Goal: Find specific page/section

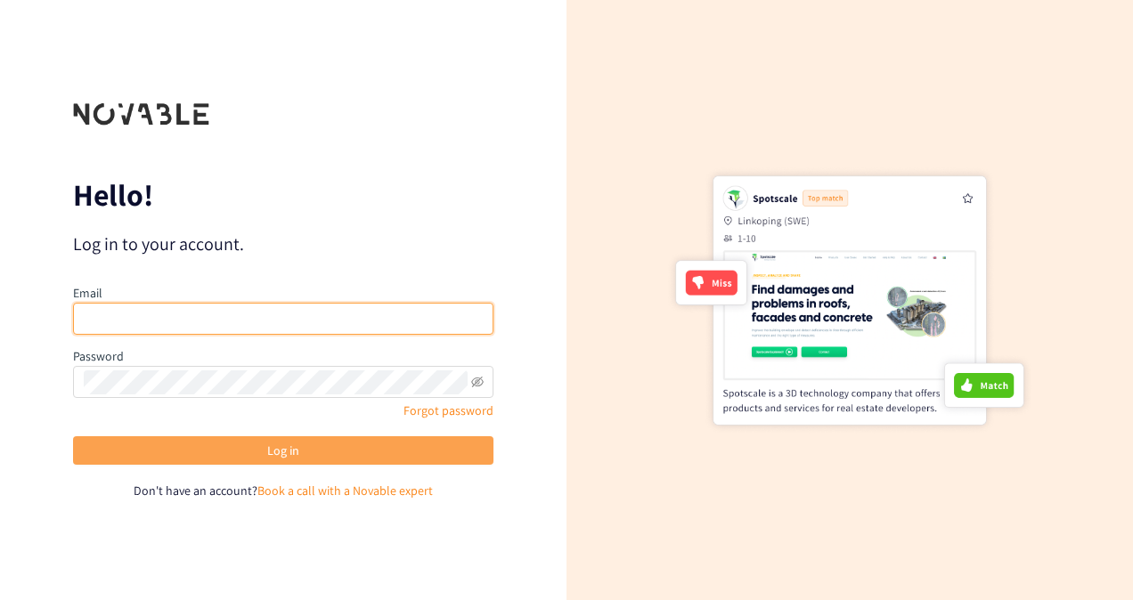
type input "[PERSON_NAME][EMAIL_ADDRESS][PERSON_NAME][DOMAIN_NAME]"
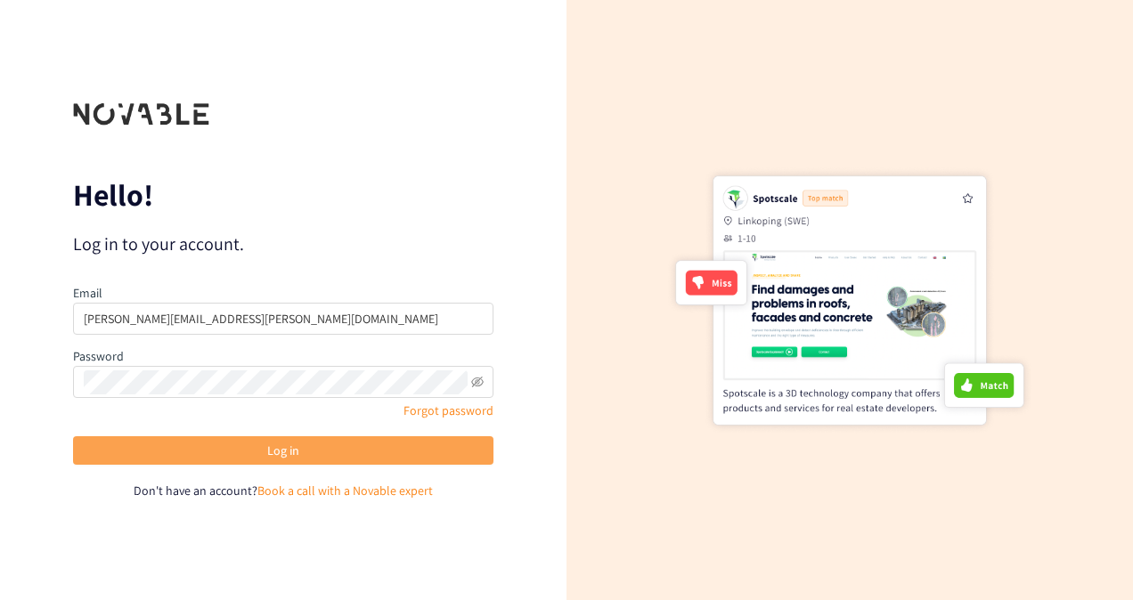
click at [275, 452] on span "Log in" at bounding box center [283, 451] width 32 height 20
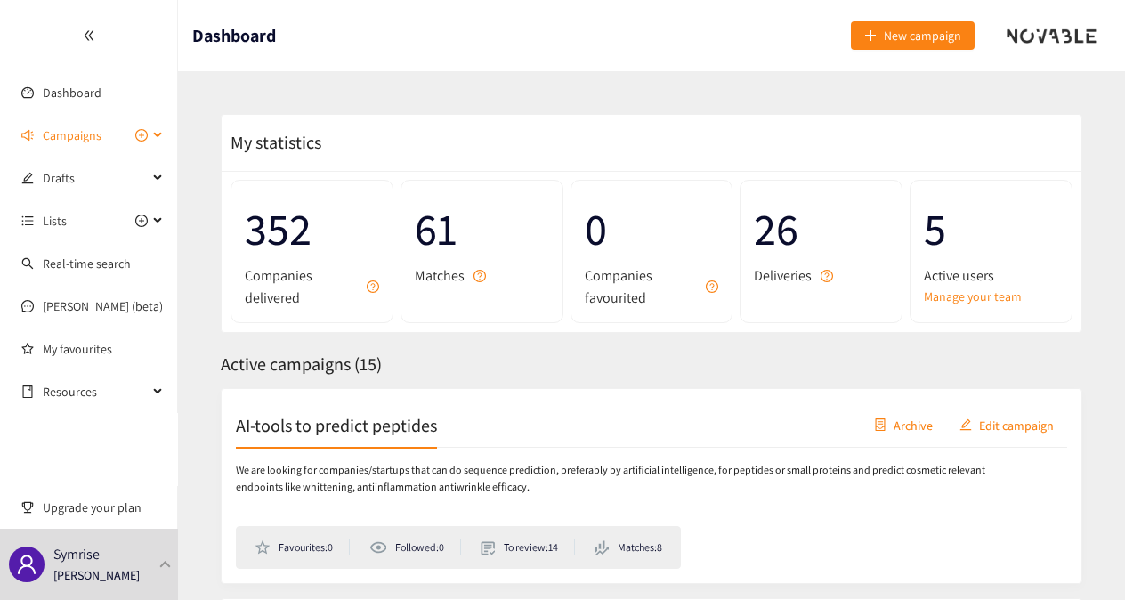
click at [159, 135] on icon at bounding box center [159, 135] width 9 height 0
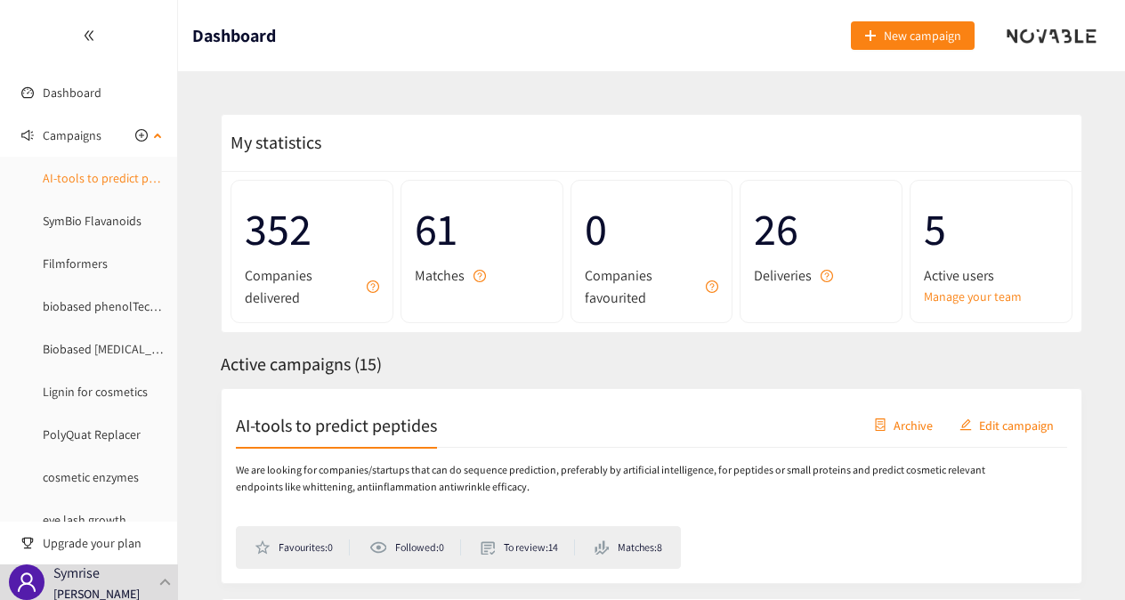
click at [114, 175] on link "AI-tools to predict peptides" at bounding box center [115, 178] width 145 height 16
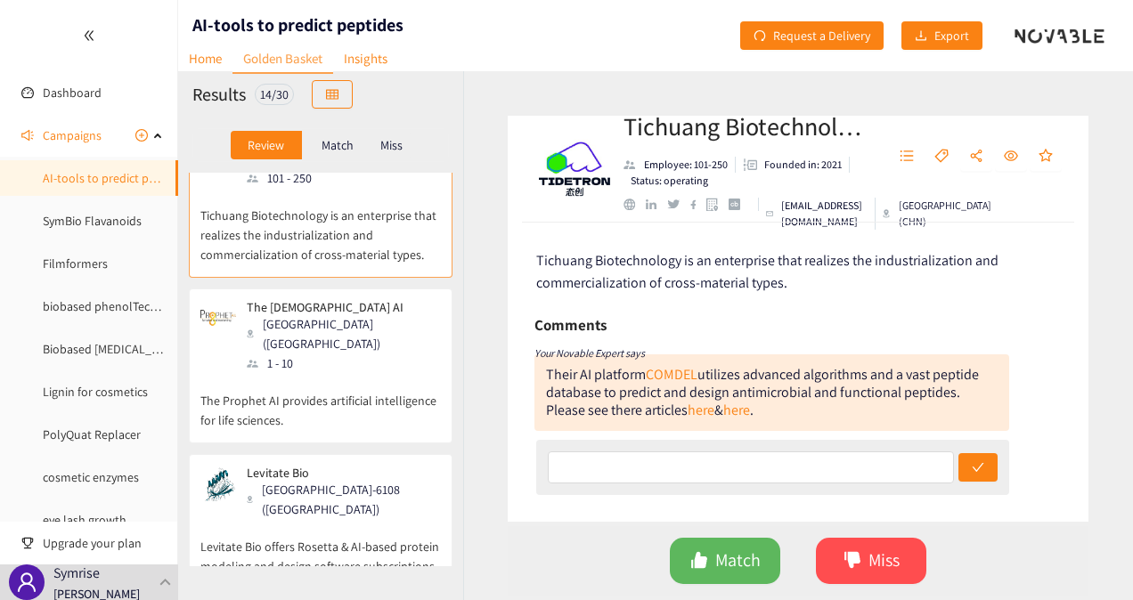
scroll to position [44, 0]
